Goal: Task Accomplishment & Management: Complete application form

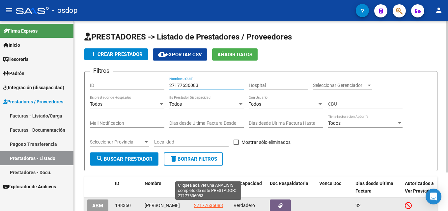
type input "27177636083"
click at [214, 207] on span "27177636083" at bounding box center [208, 205] width 29 height 5
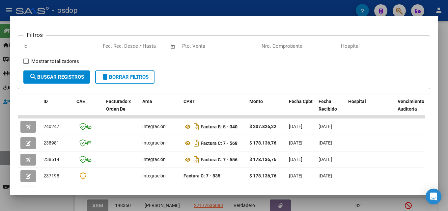
scroll to position [97, 0]
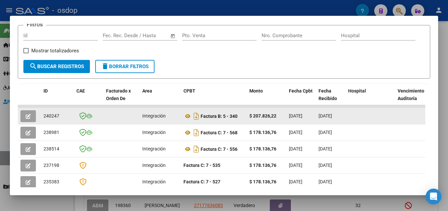
click at [30, 118] on icon "button" at bounding box center [28, 116] width 5 height 5
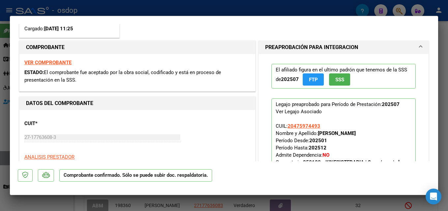
scroll to position [87, 0]
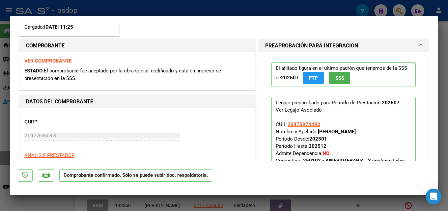
click at [448, 87] on div at bounding box center [224, 105] width 448 height 211
type input "$ 0,00"
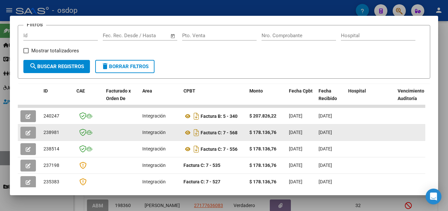
click at [25, 134] on button "button" at bounding box center [27, 133] width 15 height 12
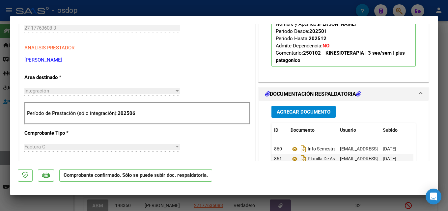
scroll to position [216, 0]
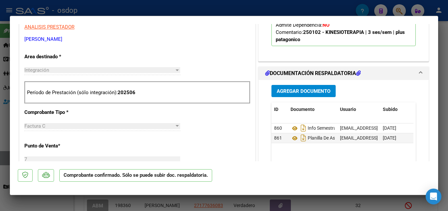
click at [448, 85] on div at bounding box center [224, 105] width 448 height 211
type input "$ 0,00"
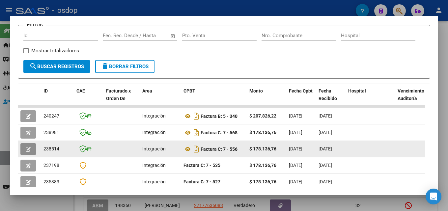
click at [24, 150] on button "button" at bounding box center [27, 149] width 15 height 12
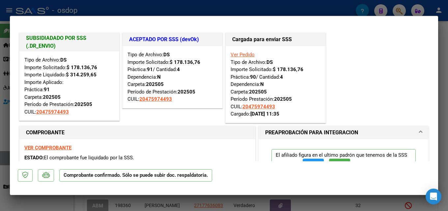
click at [448, 59] on div at bounding box center [224, 105] width 448 height 211
type input "$ 0,00"
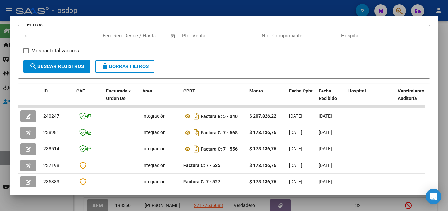
click at [448, 69] on div at bounding box center [224, 105] width 448 height 211
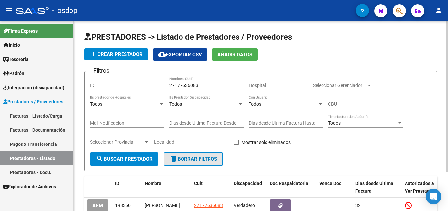
click at [201, 158] on span "delete Borrar Filtros" at bounding box center [193, 159] width 47 height 6
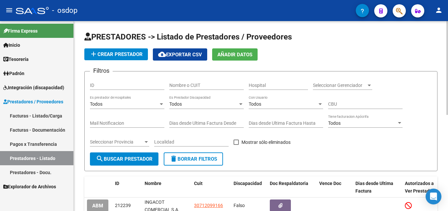
click at [416, 83] on div "Filtros ID Nombre o CUIT Hospital Seleccionar Gerenciador Seleccionar Gerenciad…" at bounding box center [261, 115] width 342 height 76
click at [194, 83] on input "Nombre o CUIT" at bounding box center [206, 86] width 75 height 6
click at [205, 84] on input "Nombre o CUIT" at bounding box center [206, 86] width 75 height 6
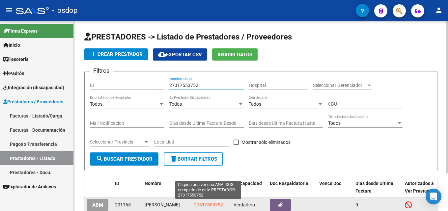
type input "27317553752"
click at [206, 204] on span "27317553752" at bounding box center [208, 204] width 29 height 5
type textarea "27317553752"
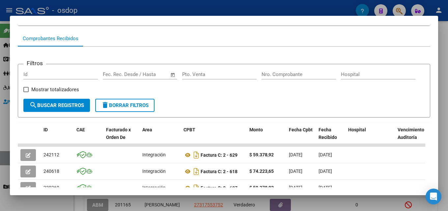
scroll to position [99, 0]
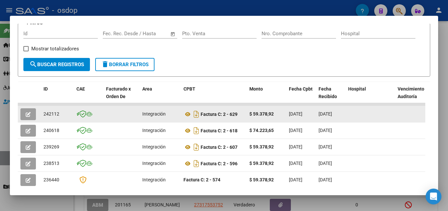
click at [29, 117] on icon "button" at bounding box center [28, 114] width 5 height 5
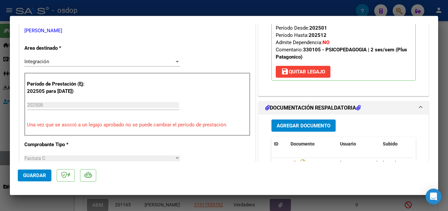
scroll to position [190, 0]
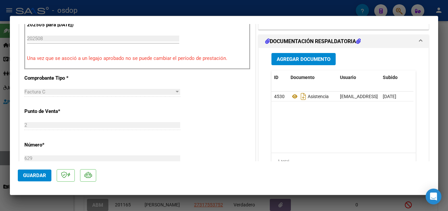
click at [443, 54] on div at bounding box center [224, 105] width 448 height 211
type input "$ 0,00"
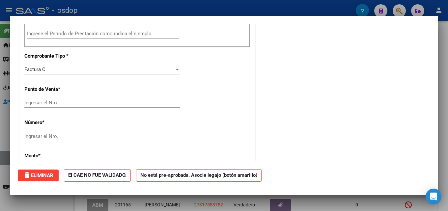
scroll to position [0, 0]
